Goal: Task Accomplishment & Management: Complete application form

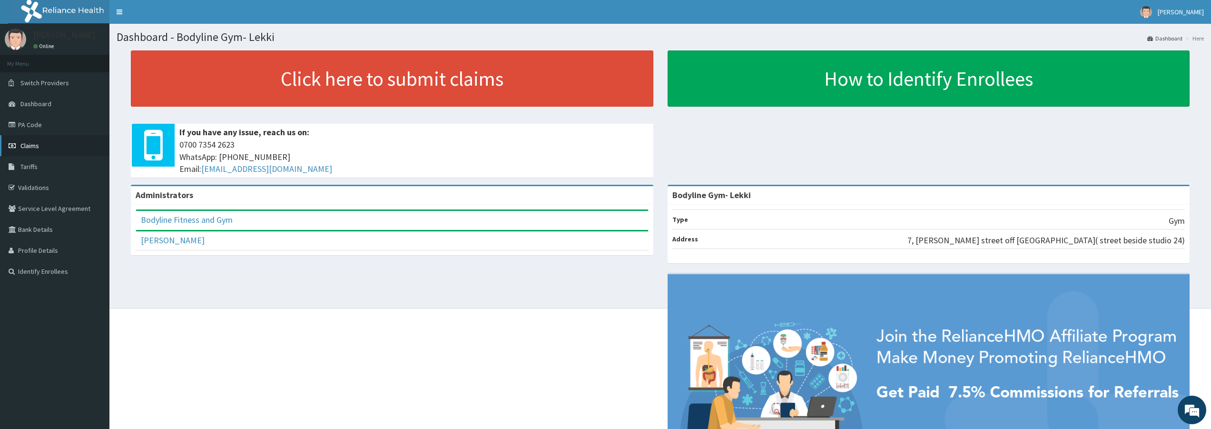
click at [49, 148] on link "Claims" at bounding box center [54, 145] width 109 height 21
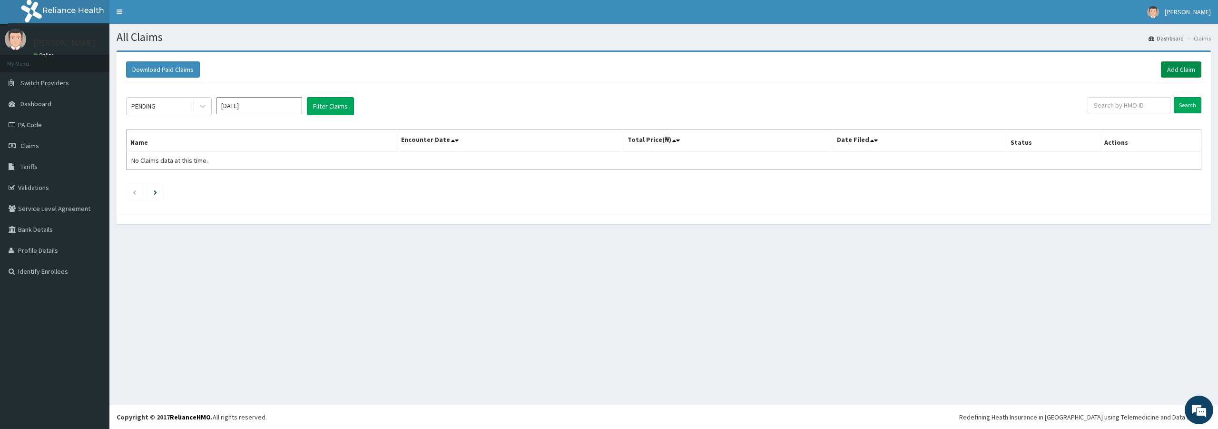
click at [1192, 68] on link "Add Claim" at bounding box center [1181, 69] width 40 height 16
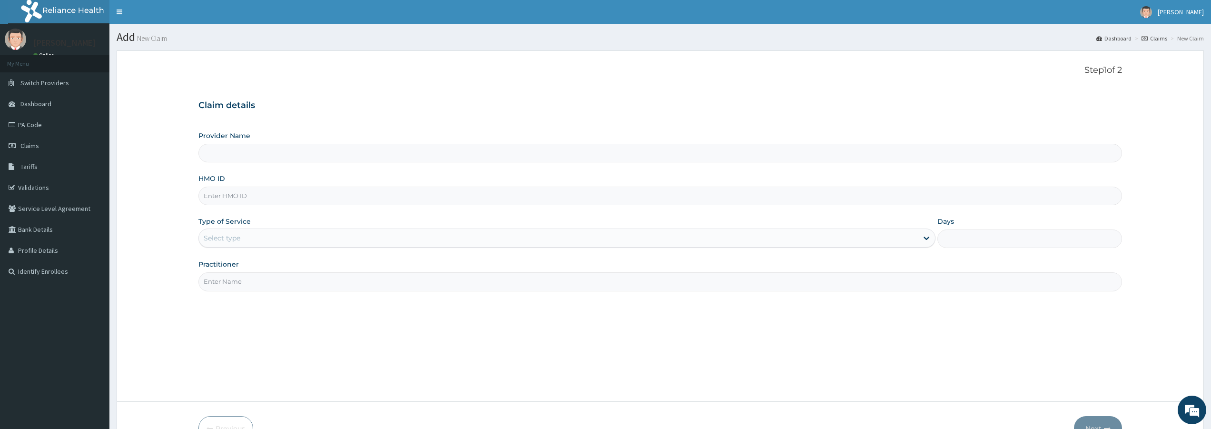
type input "Bodyline Gym- Lekki"
type input "1"
click at [253, 193] on input "HMO ID" at bounding box center [659, 195] width 923 height 19
type input "OKR/10019/A"
click at [254, 275] on input "Practitioner" at bounding box center [659, 281] width 923 height 19
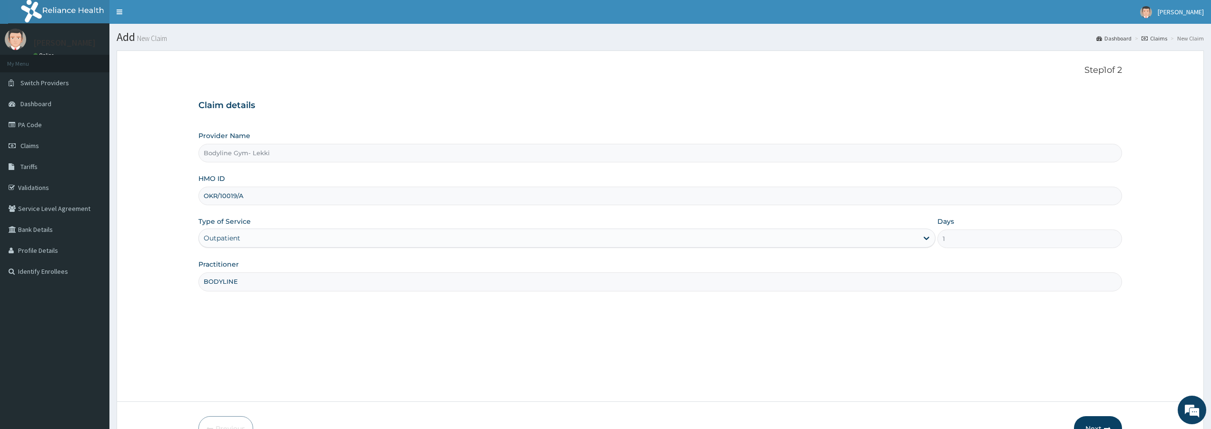
type input "BODYLINE"
click at [1107, 420] on button "Next" at bounding box center [1098, 428] width 48 height 25
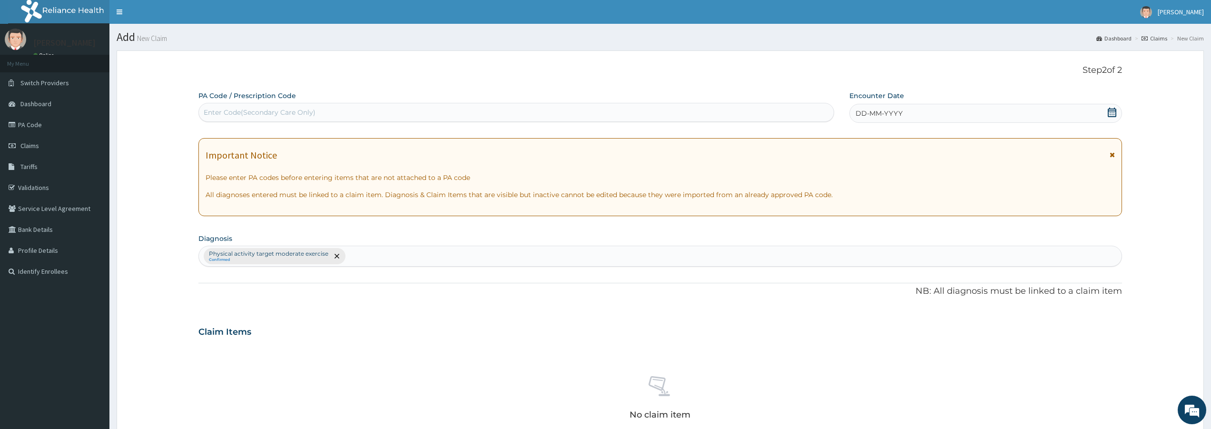
click at [320, 113] on div "Enter Code(Secondary Care Only)" at bounding box center [516, 112] width 635 height 15
type input "PA/06BC7B"
click at [1115, 116] on icon at bounding box center [1111, 112] width 9 height 10
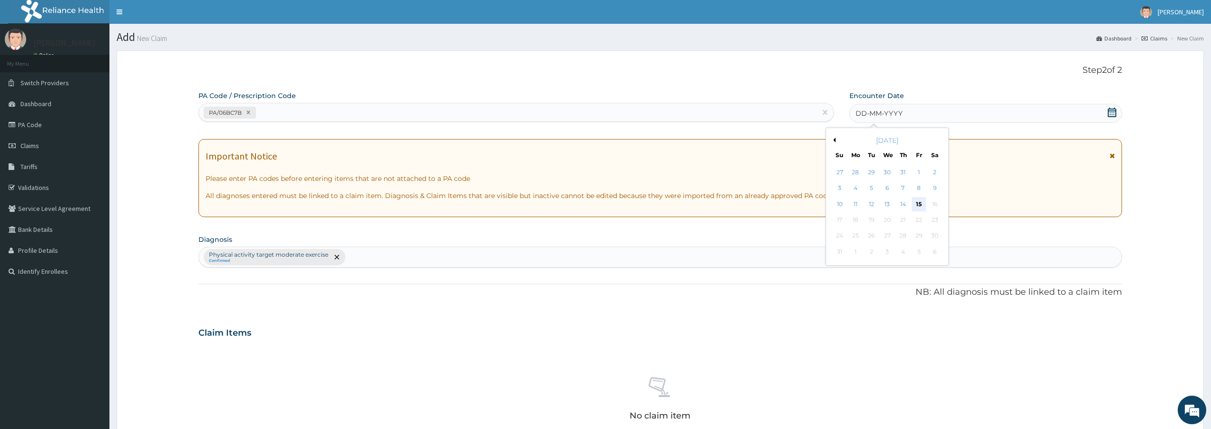
click at [918, 205] on div "15" at bounding box center [918, 204] width 14 height 14
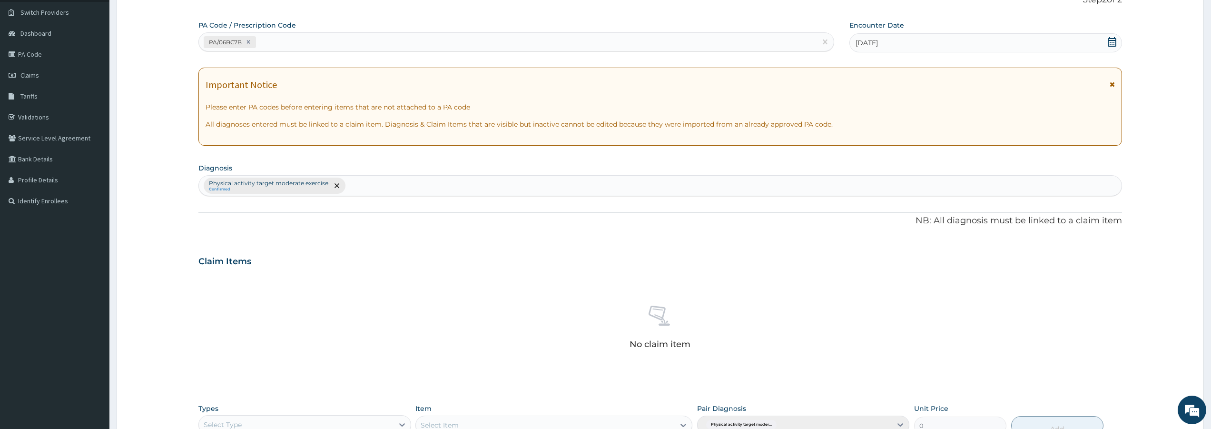
scroll to position [248, 0]
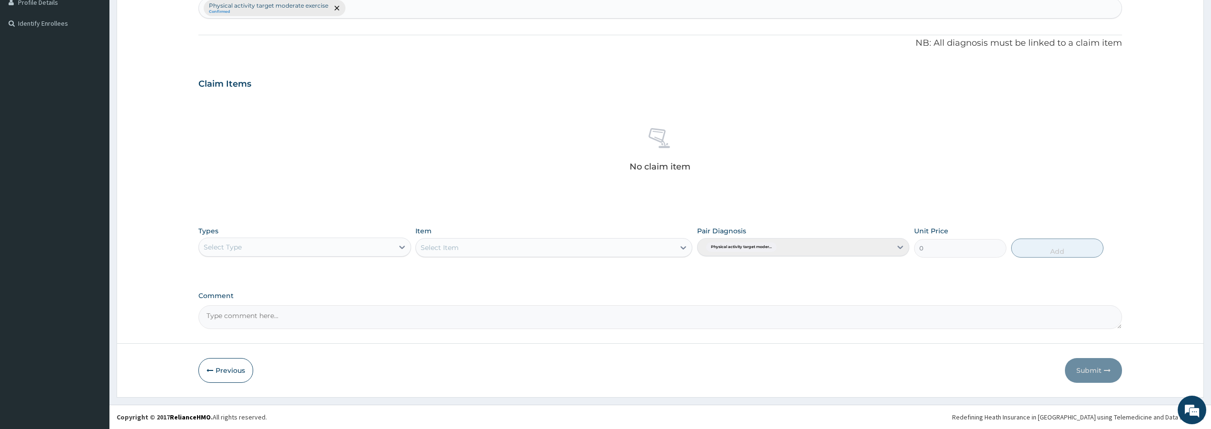
click at [375, 246] on div "Select Type" at bounding box center [296, 246] width 194 height 15
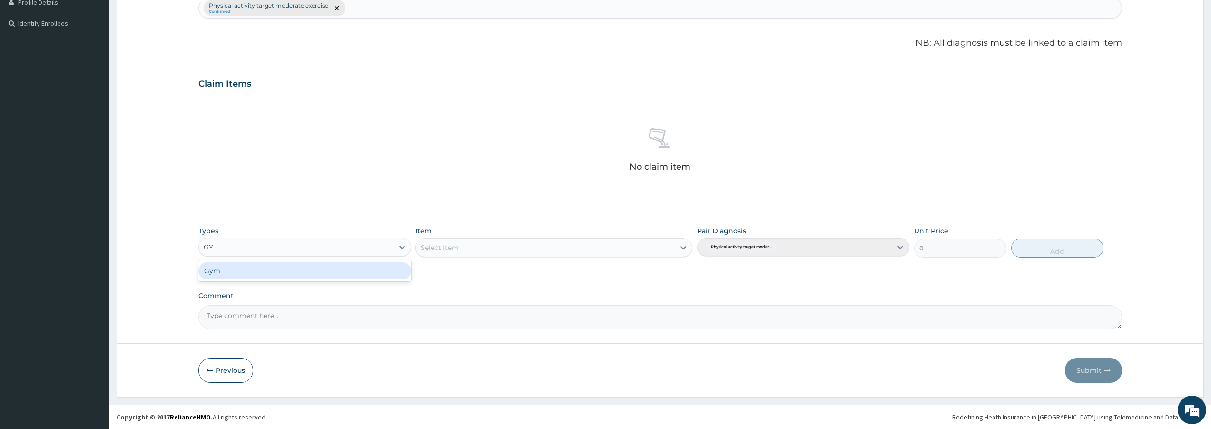
type input "GYM"
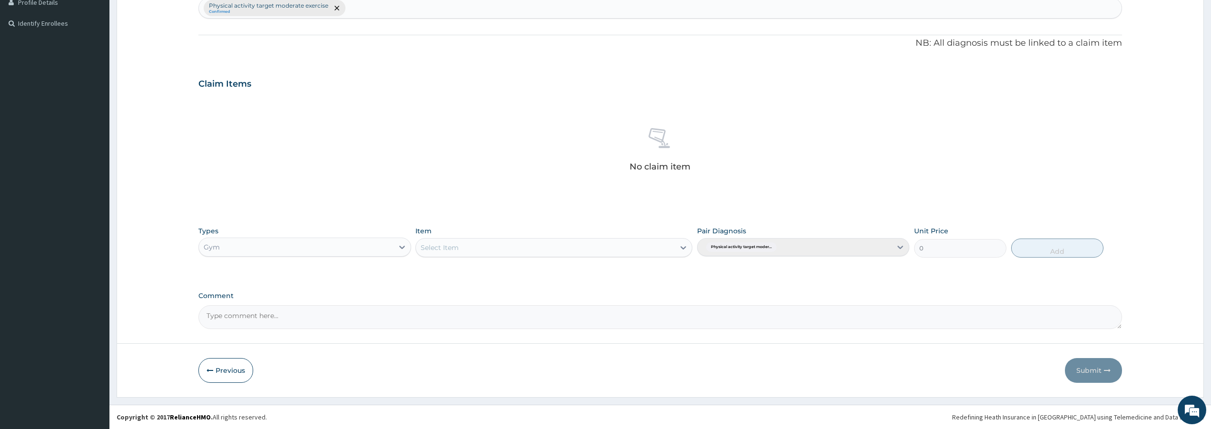
click at [436, 245] on div "Select Item" at bounding box center [439, 248] width 38 height 10
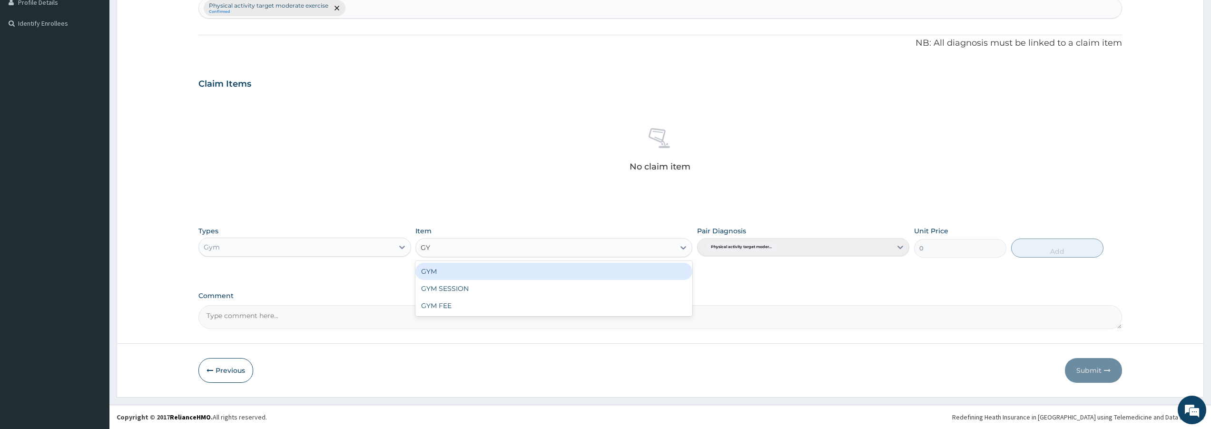
type input "GYM"
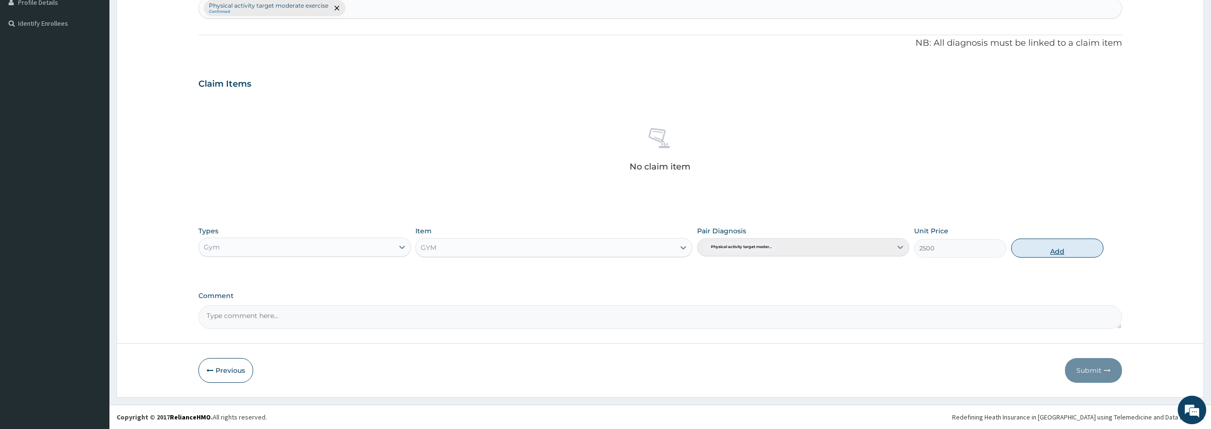
click at [1063, 254] on button "Add" at bounding box center [1057, 247] width 92 height 19
type input "0"
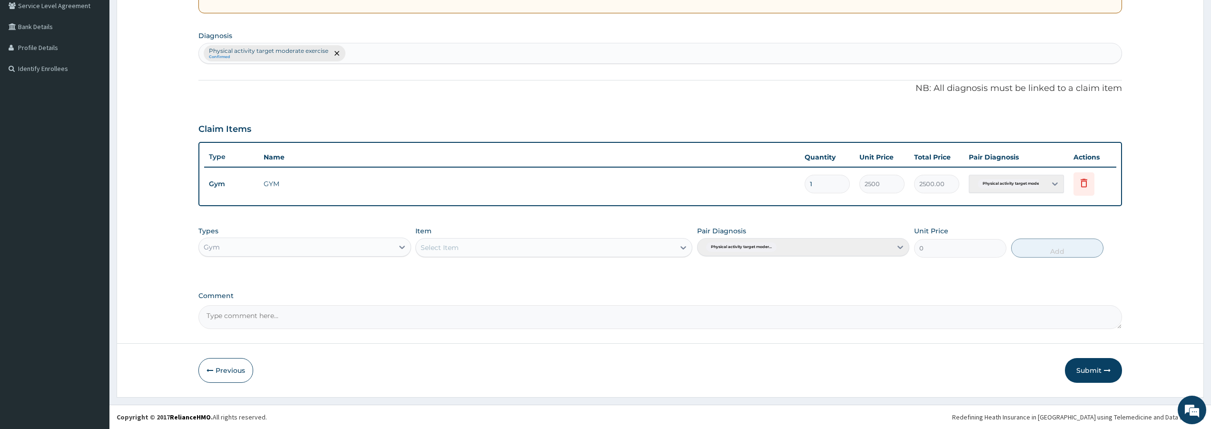
scroll to position [203, 0]
click at [1085, 377] on button "Submit" at bounding box center [1093, 370] width 57 height 25
